Goal: Task Accomplishment & Management: Use online tool/utility

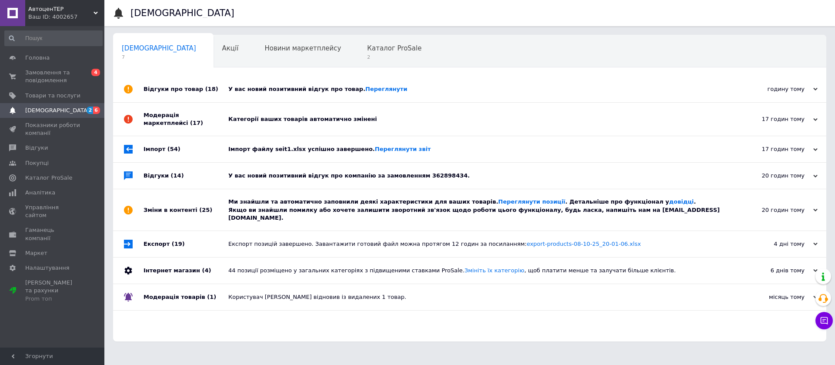
click at [275, 169] on div "У вас новий позитивний відгук про компанію за замовленням 362898434." at bounding box center [479, 176] width 502 height 26
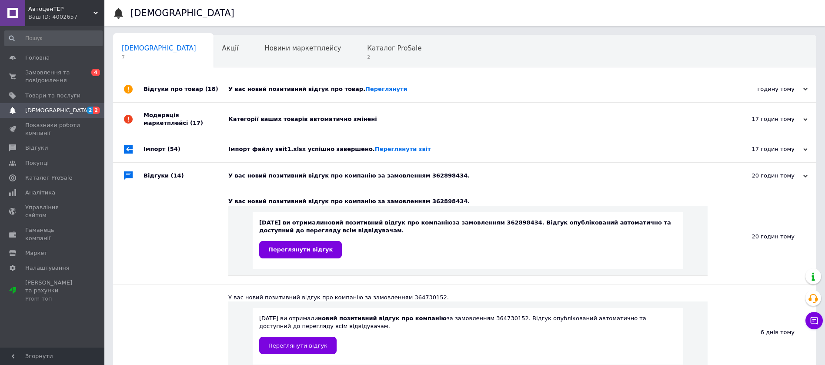
click at [301, 84] on div "У вас новий позитивний відгук про товар. [GEOGRAPHIC_DATA]" at bounding box center [474, 89] width 492 height 26
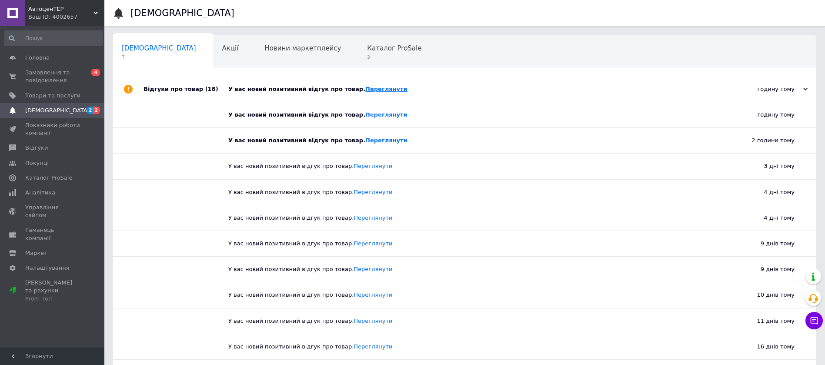
click at [366, 90] on link "Переглянути" at bounding box center [386, 89] width 42 height 7
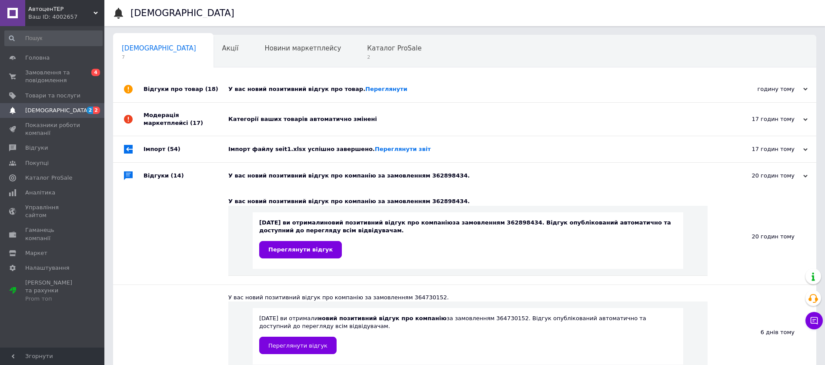
drag, startPoint x: 342, startPoint y: 49, endPoint x: 431, endPoint y: 81, distance: 94.7
click at [439, 87] on div "У вас новий позитивний відгук про товар. [GEOGRAPHIC_DATA]" at bounding box center [474, 89] width 492 height 8
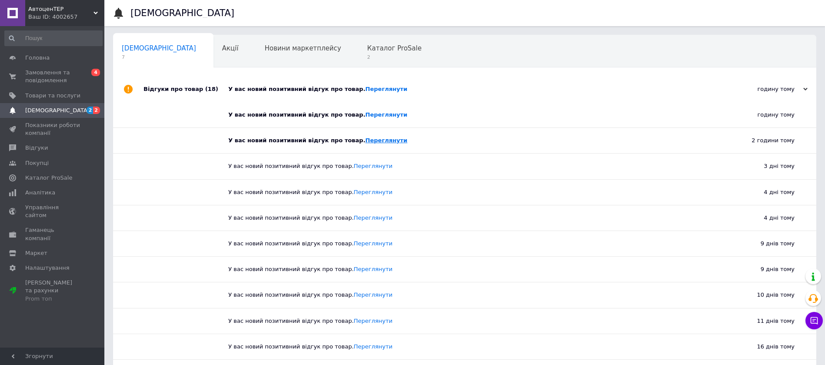
click at [365, 139] on link "Переглянути" at bounding box center [386, 140] width 42 height 7
click at [367, 52] on span "Каталог ProSale" at bounding box center [394, 48] width 54 height 8
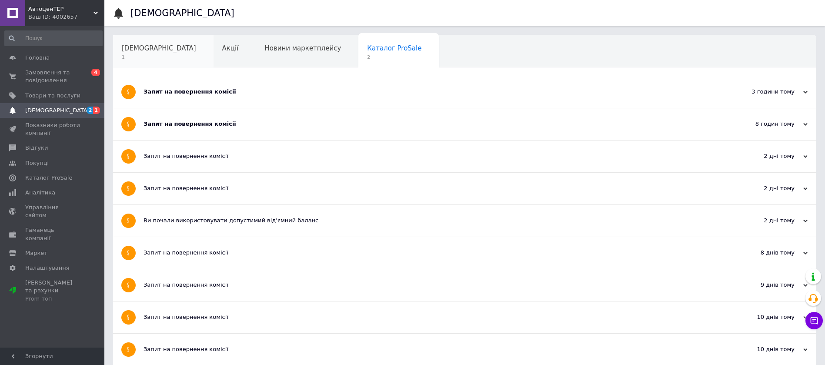
click at [147, 48] on span "[DEMOGRAPHIC_DATA]" at bounding box center [159, 48] width 74 height 8
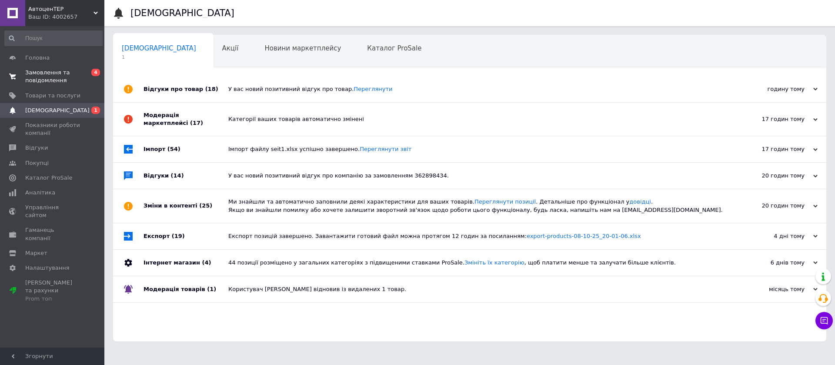
click at [63, 76] on span "Замовлення та повідомлення" at bounding box center [52, 77] width 55 height 16
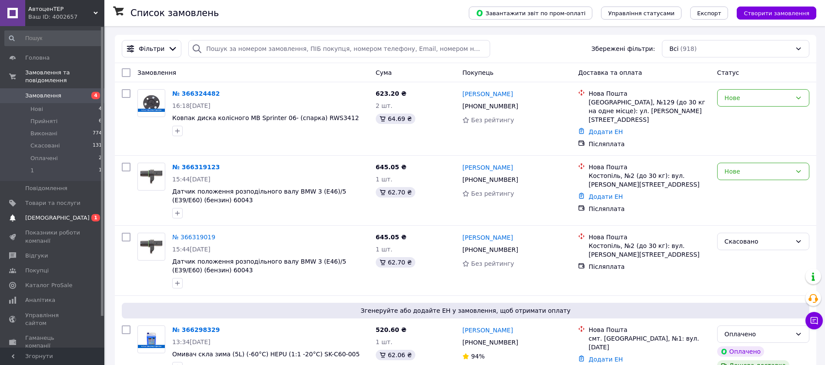
click at [71, 214] on span "[DEMOGRAPHIC_DATA]" at bounding box center [52, 218] width 55 height 8
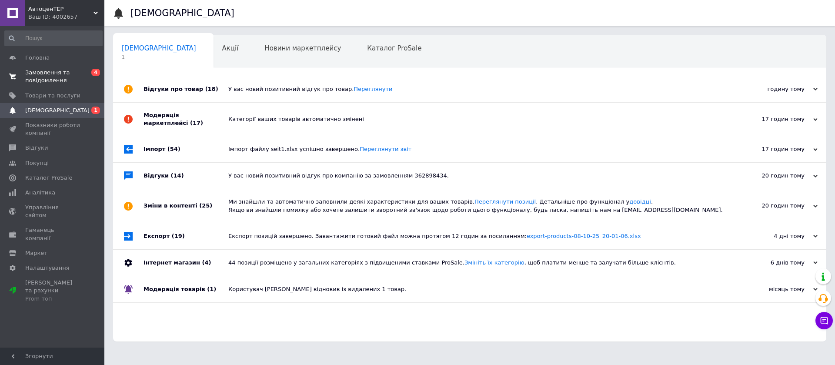
click at [49, 80] on span "Замовлення та повідомлення" at bounding box center [52, 77] width 55 height 16
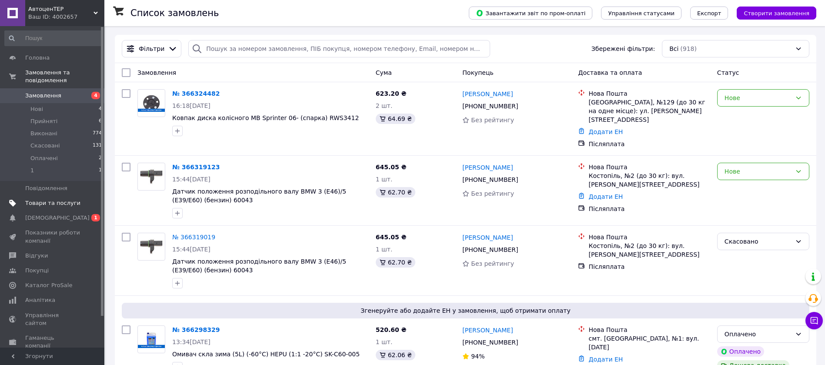
click at [62, 199] on span "Товари та послуги" at bounding box center [52, 203] width 55 height 8
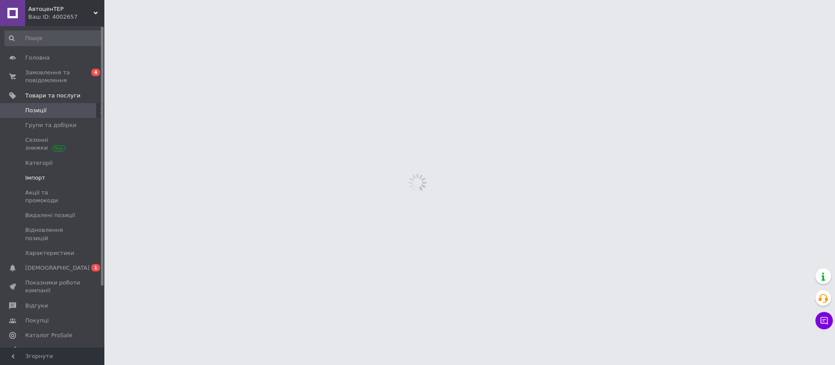
click at [49, 173] on link "Імпорт" at bounding box center [53, 177] width 107 height 15
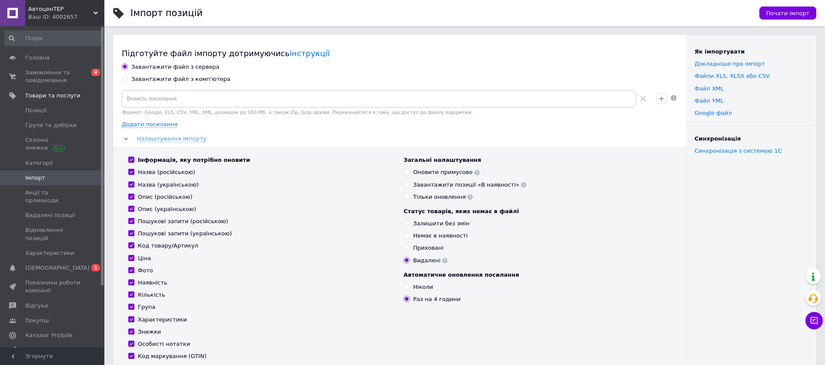
click at [143, 270] on div "Фото" at bounding box center [145, 270] width 15 height 8
click at [134, 270] on input "Фото" at bounding box center [131, 270] width 6 height 6
checkbox input "false"
click at [148, 80] on div "Завантажити файл з комп'ютера" at bounding box center [180, 79] width 99 height 8
click at [127, 80] on input "Завантажити файл з комп'ютера" at bounding box center [125, 79] width 6 height 6
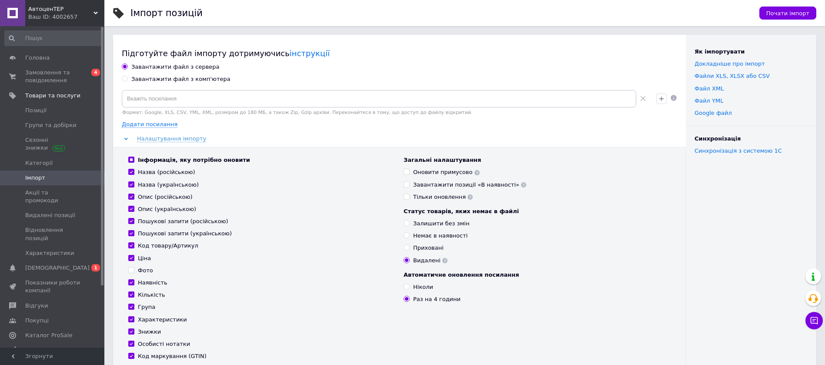
radio input "true"
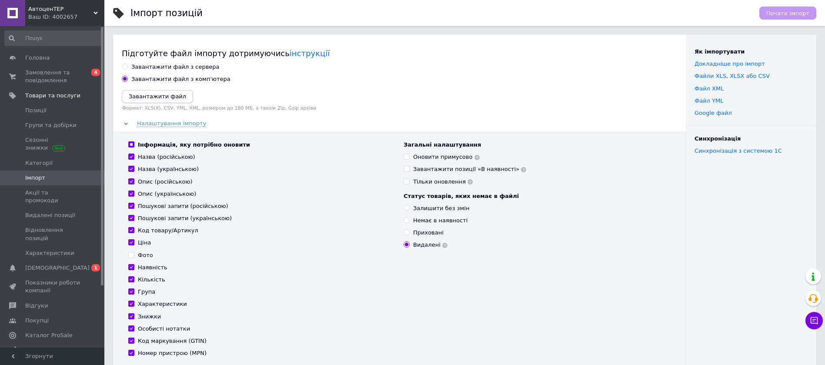
click at [149, 93] on icon "Завантажити файл" at bounding box center [157, 96] width 57 height 7
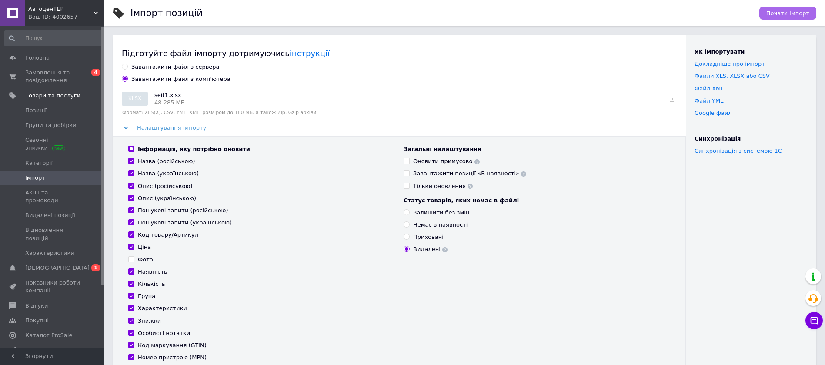
click at [788, 10] on span "Почати імпорт" at bounding box center [787, 13] width 43 height 7
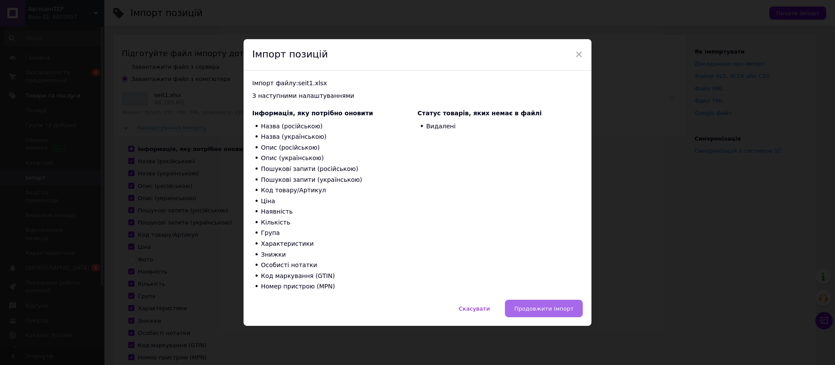
click at [535, 301] on button "Продовжити імпорт" at bounding box center [544, 308] width 78 height 17
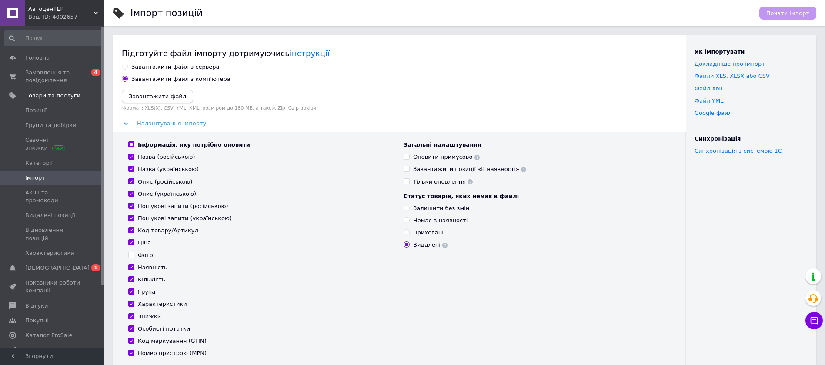
click at [179, 90] on button "Завантажити файл" at bounding box center [157, 96] width 71 height 13
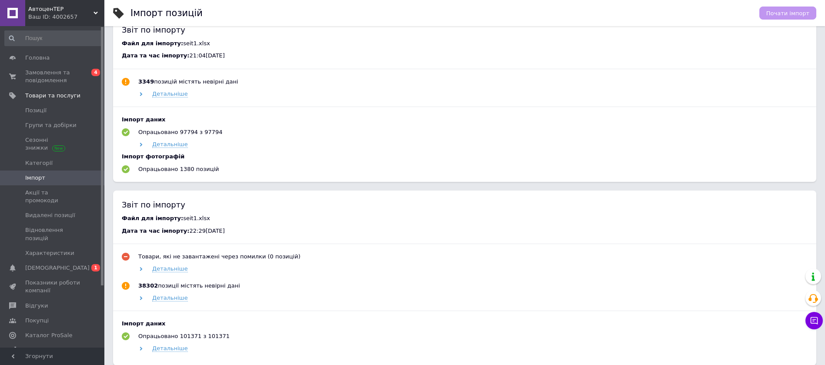
scroll to position [284, 0]
